Goal: Task Accomplishment & Management: Complete application form

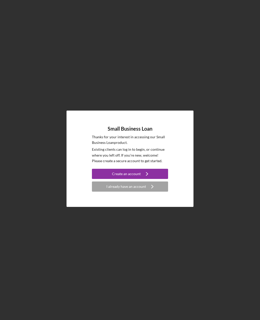
click at [156, 193] on icon "Icon/Navigate" at bounding box center [152, 186] width 13 height 13
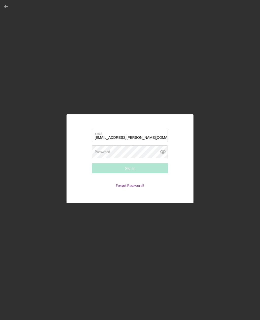
type input "[EMAIL_ADDRESS][PERSON_NAME][DOMAIN_NAME]"
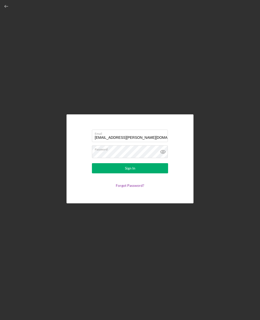
click at [145, 173] on button "Sign In" at bounding box center [130, 168] width 76 height 10
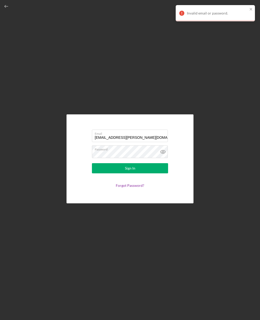
click at [134, 173] on div "Sign In" at bounding box center [130, 168] width 10 height 10
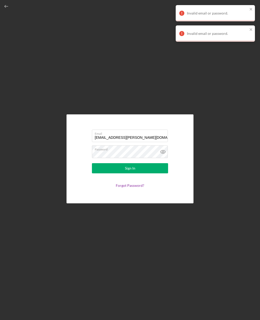
click at [166, 158] on icon at bounding box center [163, 151] width 13 height 13
click at [136, 151] on label "Password" at bounding box center [131, 149] width 73 height 6
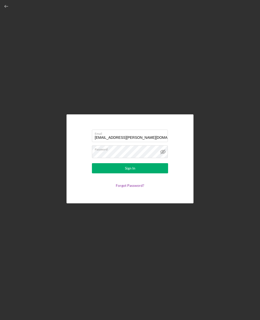
click at [151, 173] on button "Sign In" at bounding box center [130, 168] width 76 height 10
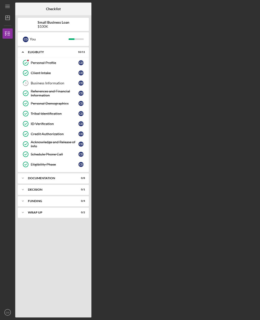
click at [10, 37] on icon "button" at bounding box center [7, 33] width 13 height 13
click at [30, 176] on div "Icon/Expander Documentation 0 / 8" at bounding box center [53, 178] width 71 height 10
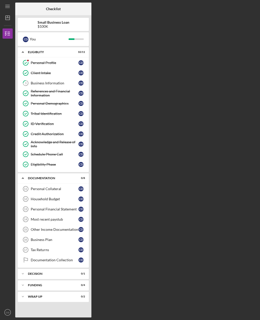
click at [8, 8] on icon "Icon/Menu" at bounding box center [7, 6] width 11 height 11
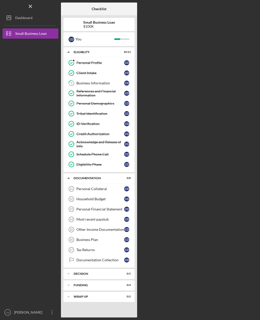
click at [19, 35] on div "Small Business Loan" at bounding box center [31, 33] width 32 height 11
click at [95, 189] on div "Personal Collateral" at bounding box center [101, 189] width 48 height 4
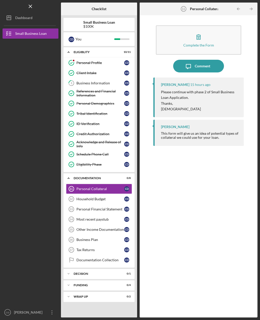
scroll to position [16, 0]
click at [204, 31] on icon "button" at bounding box center [198, 37] width 13 height 13
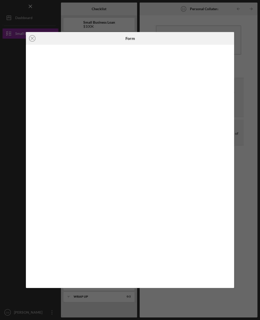
click at [37, 39] on icon "Icon/Close" at bounding box center [32, 38] width 13 height 13
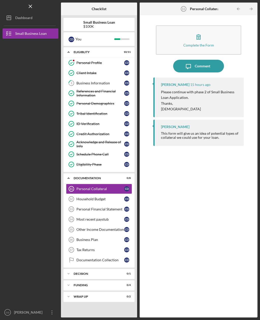
click at [93, 197] on div "Household Budget" at bounding box center [101, 199] width 48 height 4
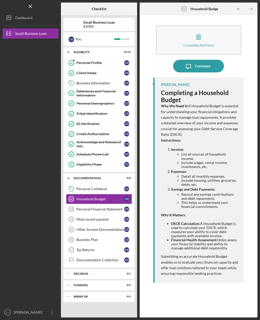
click at [107, 207] on div "Personal Financial Statement" at bounding box center [101, 209] width 48 height 4
